Goal: Find specific page/section: Find specific page/section

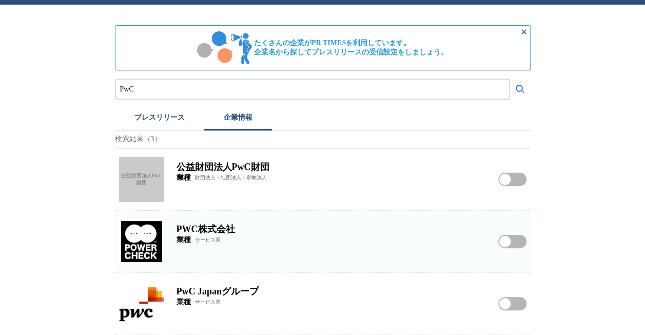
click at [217, 227] on h2 "PWC株式会社" at bounding box center [331, 229] width 309 height 12
click at [146, 234] on img at bounding box center [141, 241] width 45 height 45
click at [264, 167] on h2 "公益財団法人PwC財団" at bounding box center [331, 167] width 309 height 12
click at [200, 160] on div "公益財団法人PwC財団 業種 財団法人・社団法人・宗教法人" at bounding box center [331, 179] width 309 height 45
click at [201, 163] on h2 "公益財団法人PwC財団" at bounding box center [331, 167] width 309 height 12
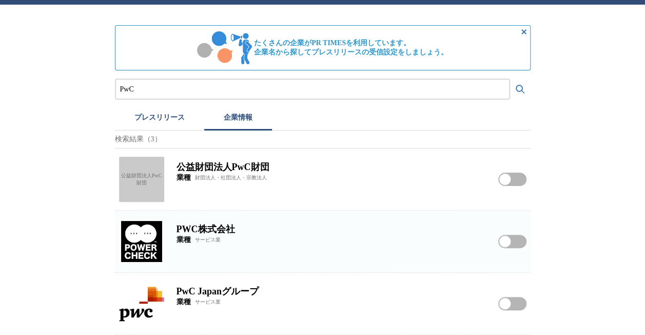
click at [200, 160] on div "公益財団法人PwC財団 業種 財団法人・社団法人・宗教法人" at bounding box center [331, 179] width 309 height 45
click at [163, 120] on div "たくさんの企業がPR TIMESを利用しています。 企業名から探してプレスリリースの受信設定をしましょう。 PwC プレスリリース 企業情報 検索結果（3） …" at bounding box center [323, 179] width 416 height 309
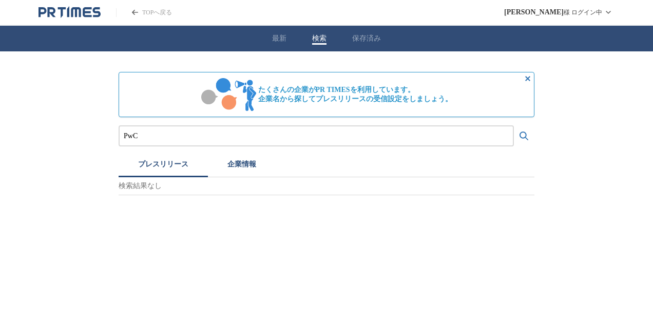
click at [228, 177] on button "企業情報" at bounding box center [242, 165] width 68 height 23
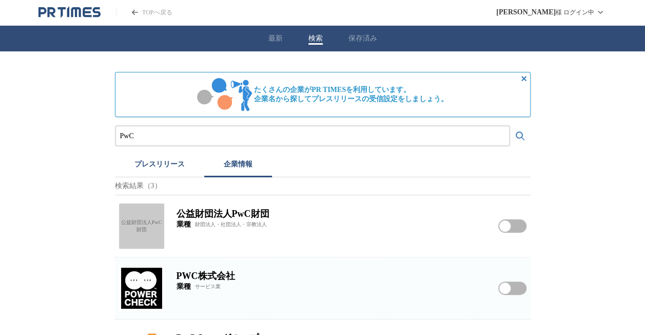
click at [228, 177] on button "企業情報" at bounding box center [238, 165] width 68 height 23
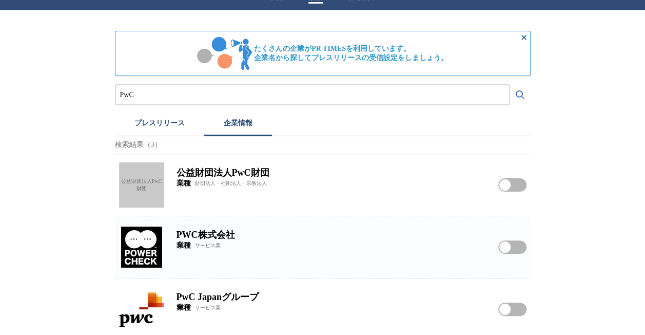
scroll to position [49, 0]
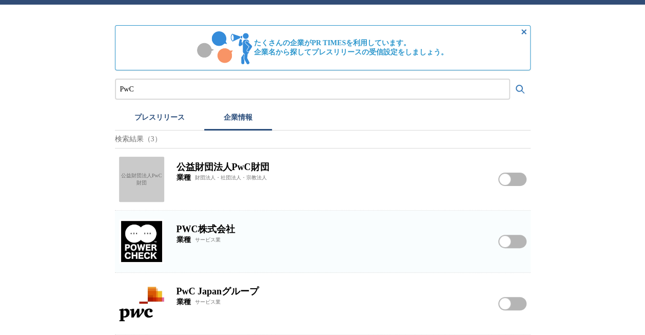
click at [195, 166] on h2 "公益財団法人PwC財団" at bounding box center [331, 167] width 309 height 12
drag, startPoint x: 195, startPoint y: 166, endPoint x: 145, endPoint y: 173, distance: 50.8
click at [145, 173] on div "公益財団法人PwC財団" at bounding box center [141, 179] width 45 height 45
